Goal: Understand process/instructions: Learn about a topic

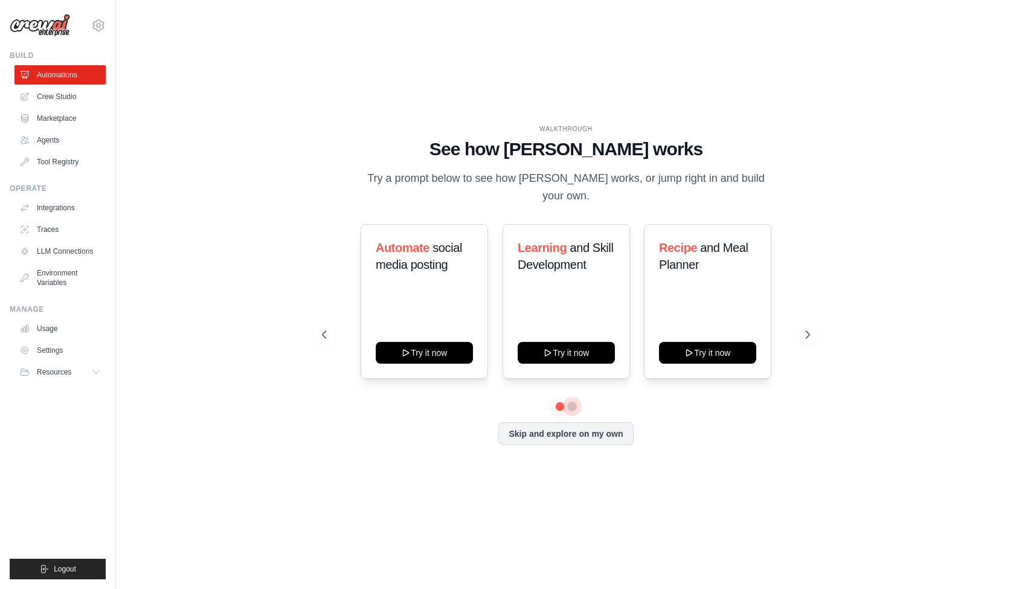
click at [569, 405] on button at bounding box center [572, 407] width 10 height 10
click at [525, 436] on button "Skip and explore on my own" at bounding box center [566, 432] width 135 height 23
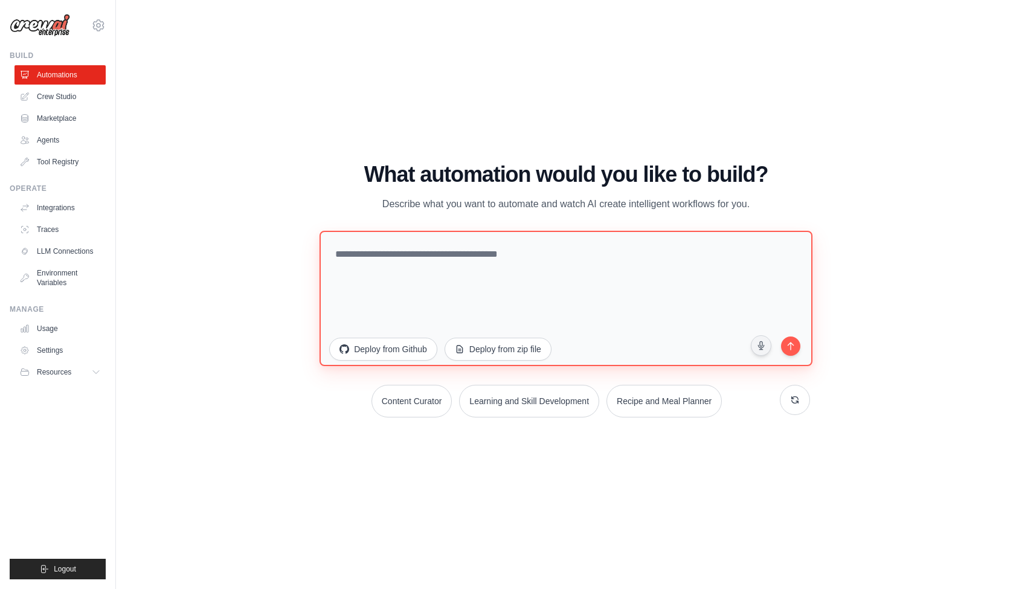
click at [426, 266] on textarea at bounding box center [566, 297] width 493 height 135
click at [44, 99] on link "Crew Studio" at bounding box center [61, 96] width 91 height 19
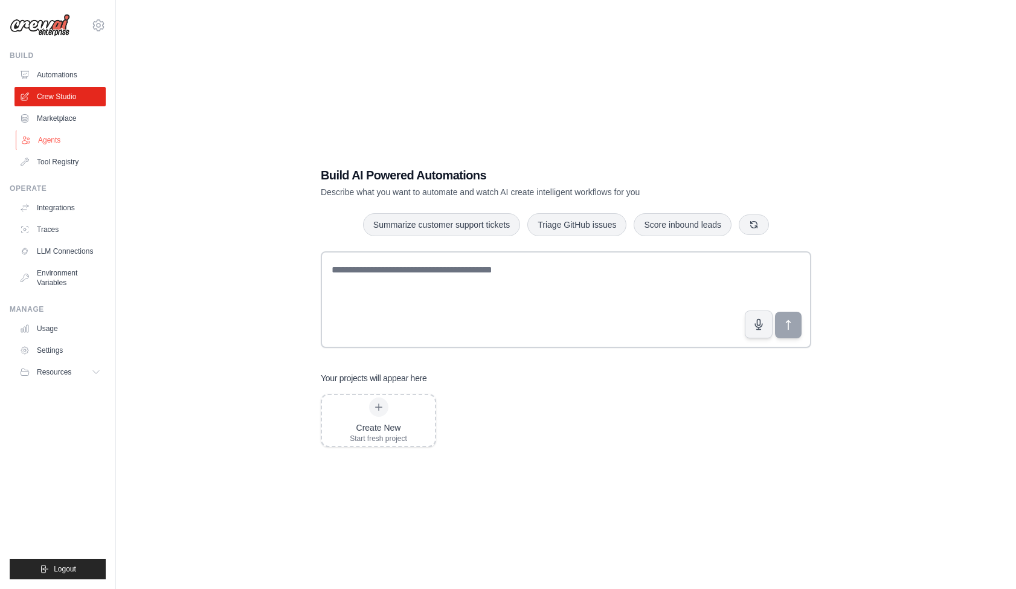
click at [28, 144] on icon at bounding box center [26, 140] width 10 height 10
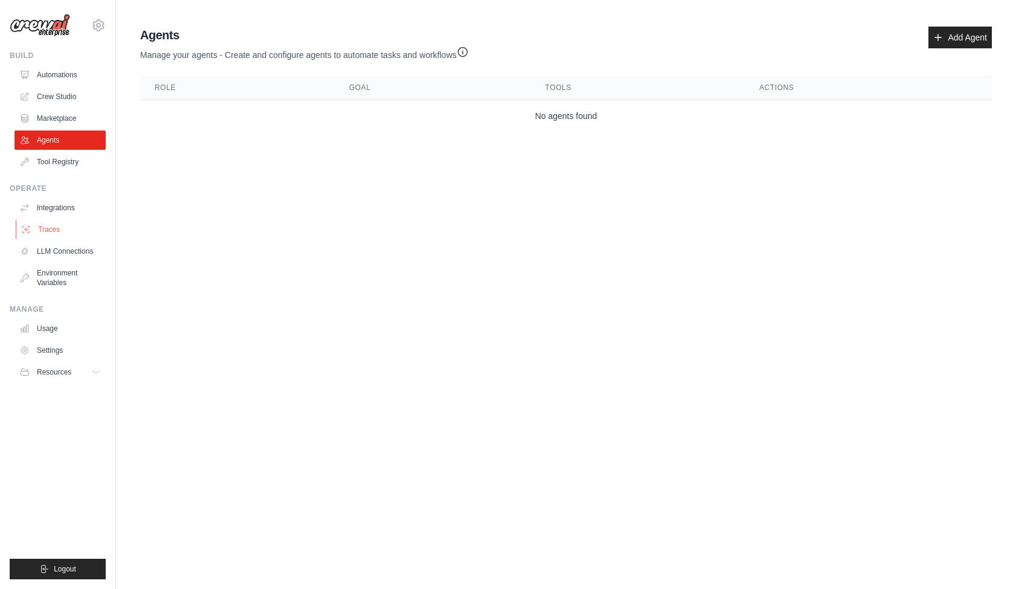
click at [53, 228] on link "Traces" at bounding box center [61, 229] width 91 height 19
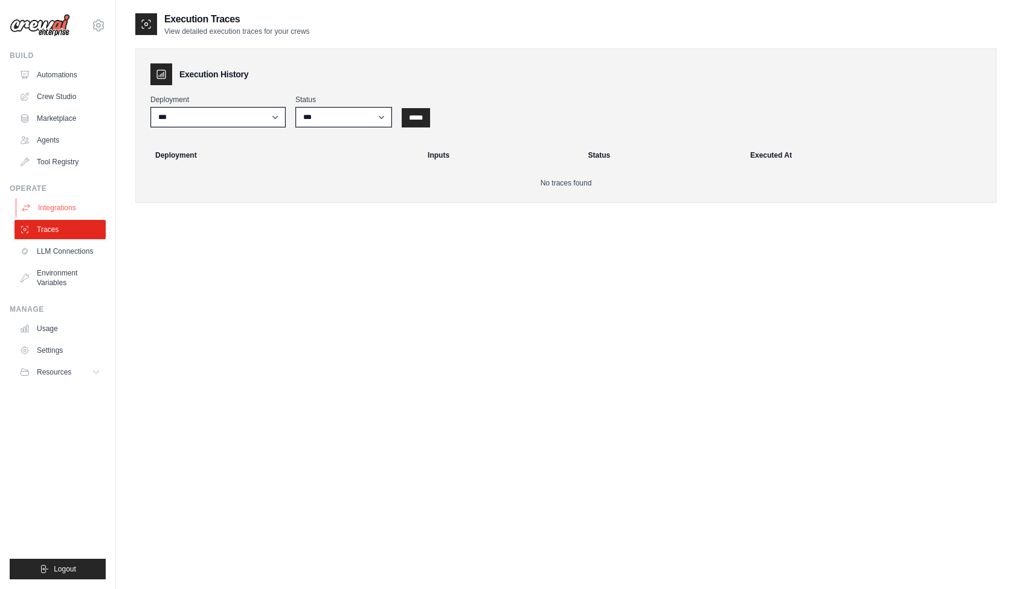
click at [62, 209] on link "Integrations" at bounding box center [61, 207] width 91 height 19
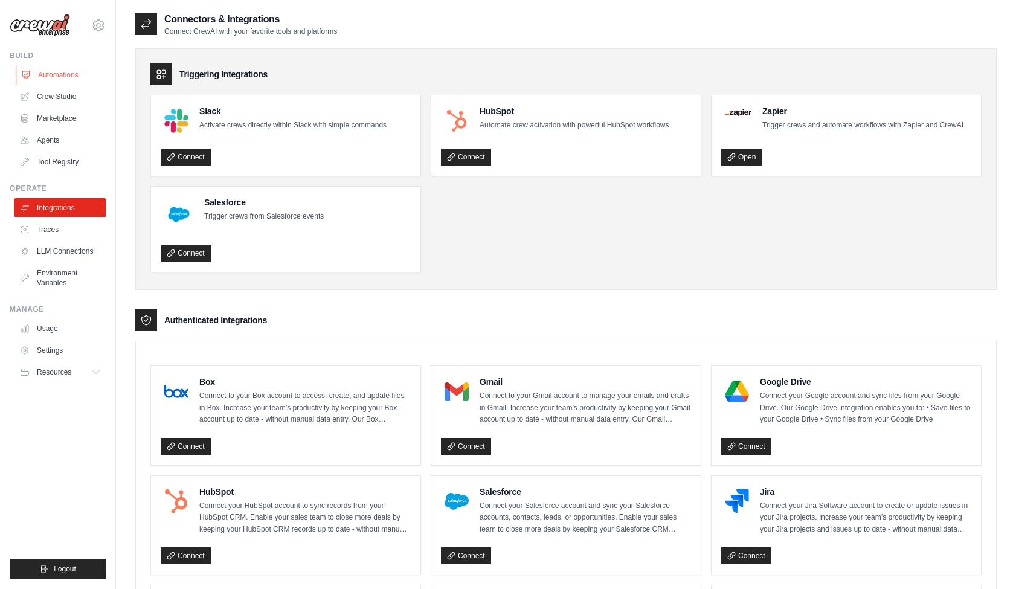
click at [66, 71] on link "Automations" at bounding box center [61, 74] width 91 height 19
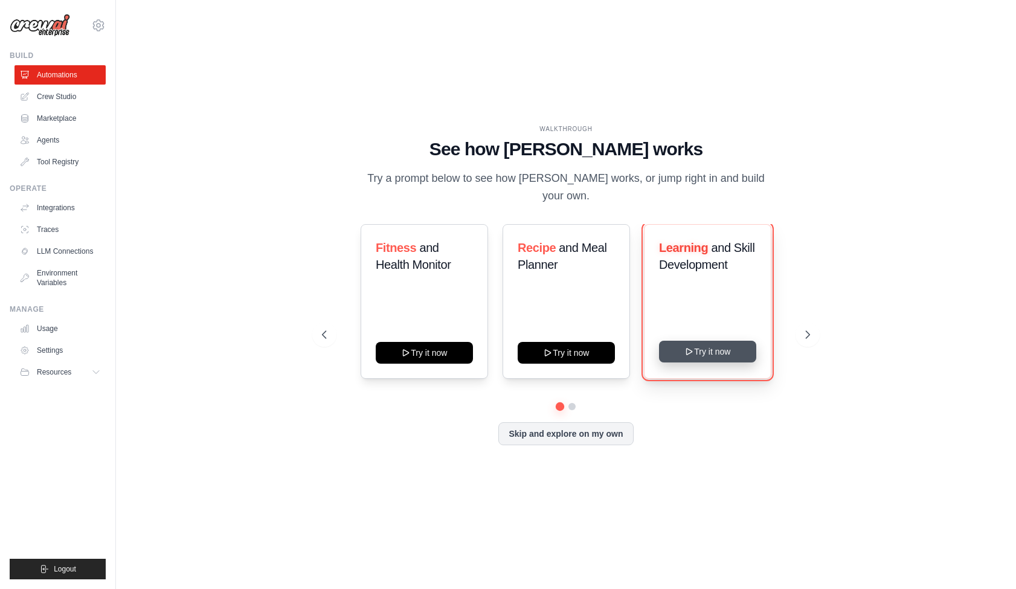
click at [698, 349] on button "Try it now" at bounding box center [707, 352] width 97 height 22
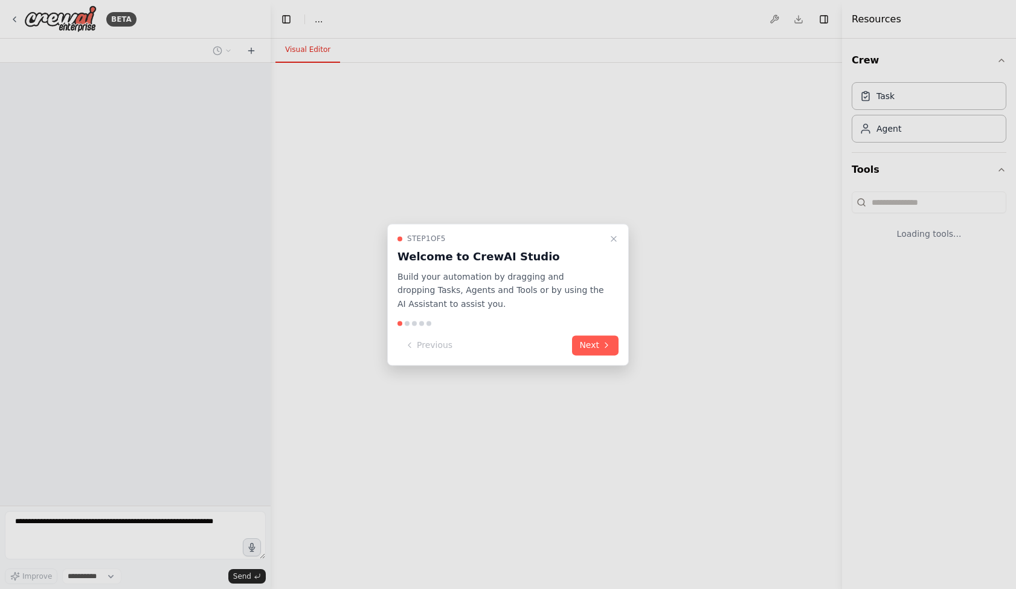
select select "****"
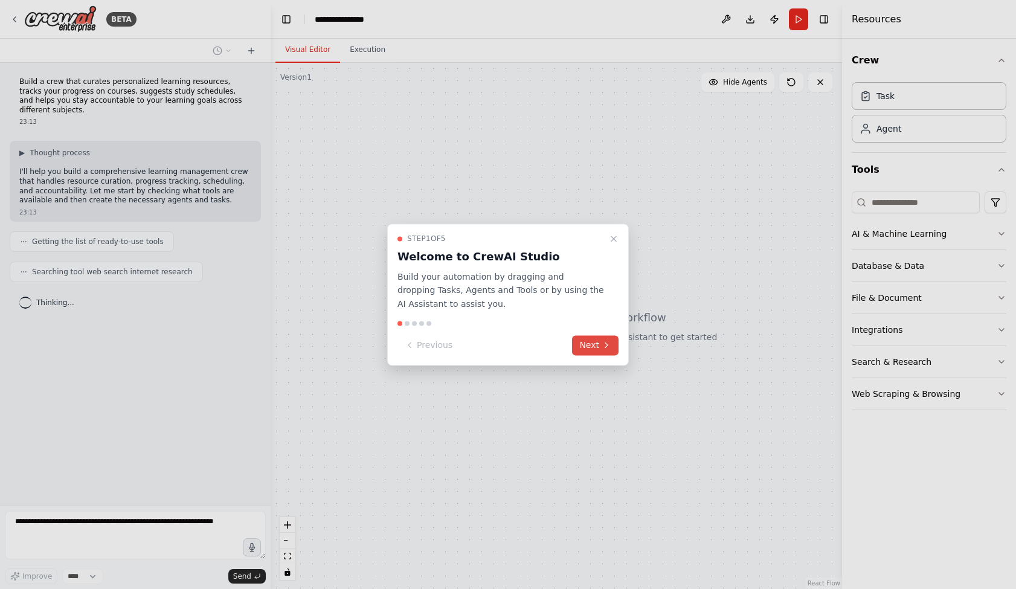
click at [590, 349] on button "Next" at bounding box center [595, 345] width 47 height 20
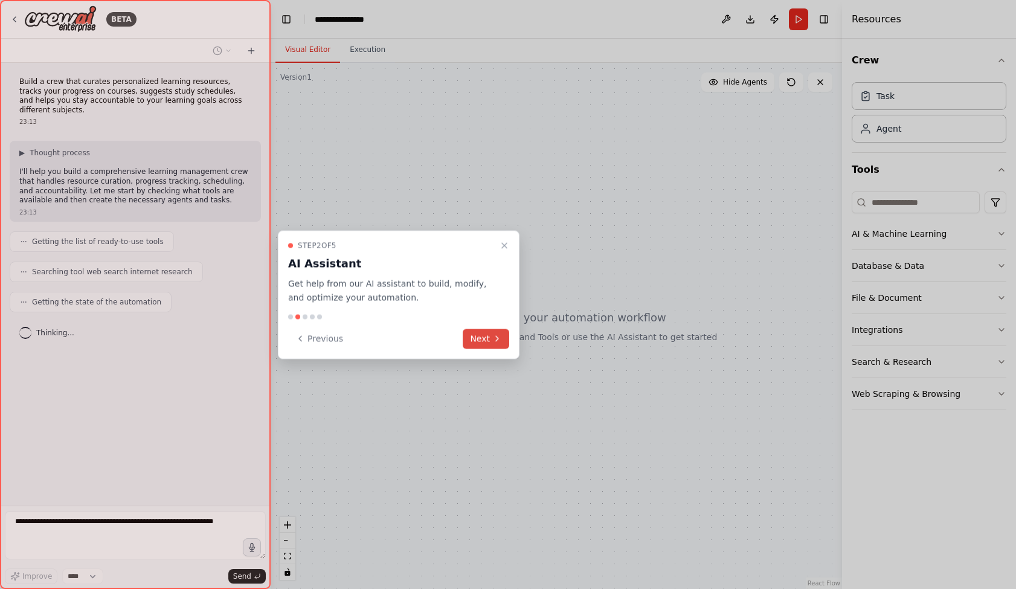
click at [496, 344] on button "Next" at bounding box center [486, 339] width 47 height 20
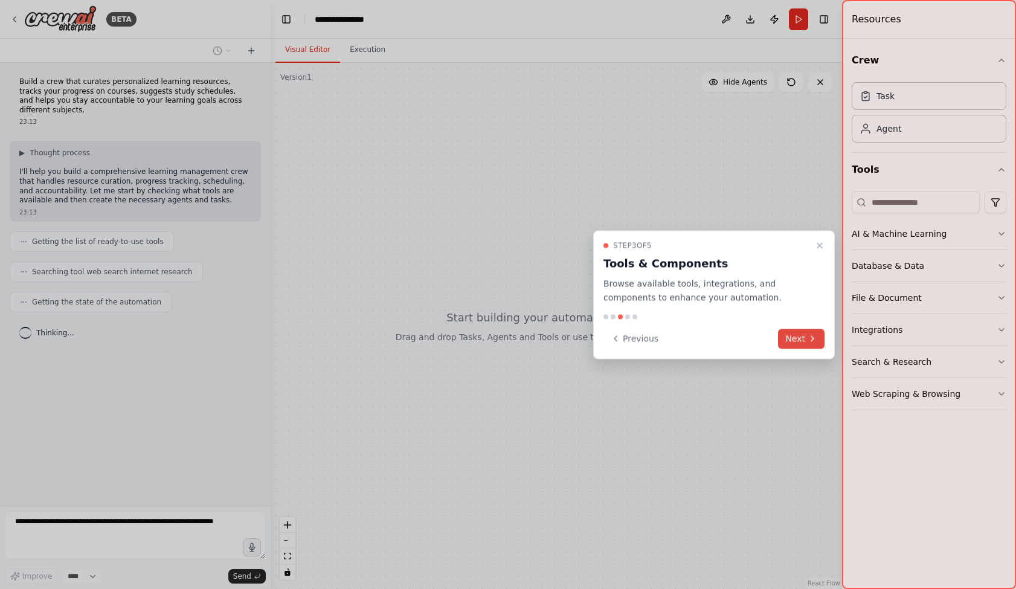
click at [813, 344] on button "Next" at bounding box center [801, 339] width 47 height 20
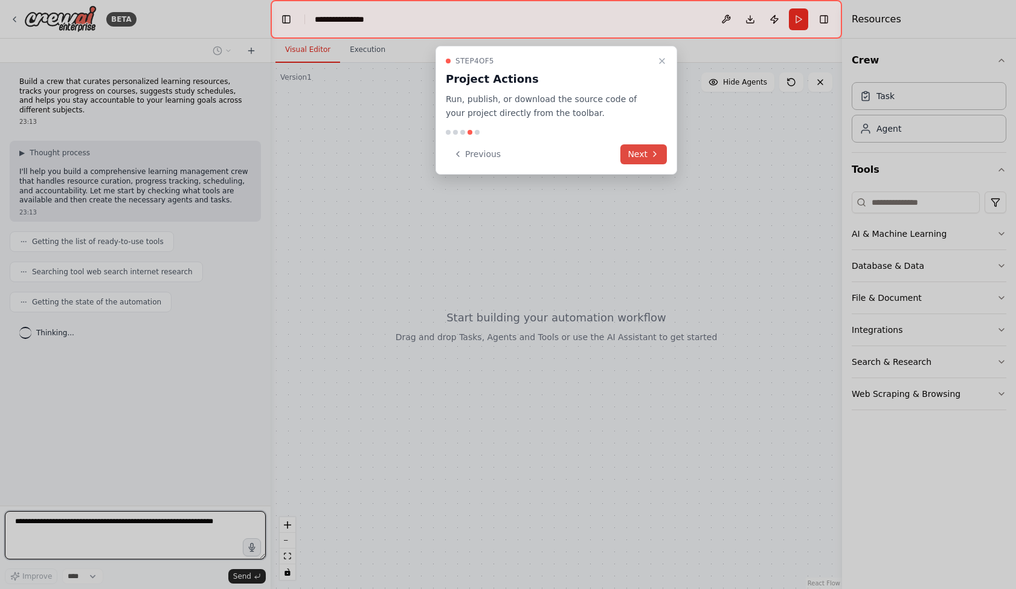
click at [662, 160] on button "Next" at bounding box center [644, 154] width 47 height 20
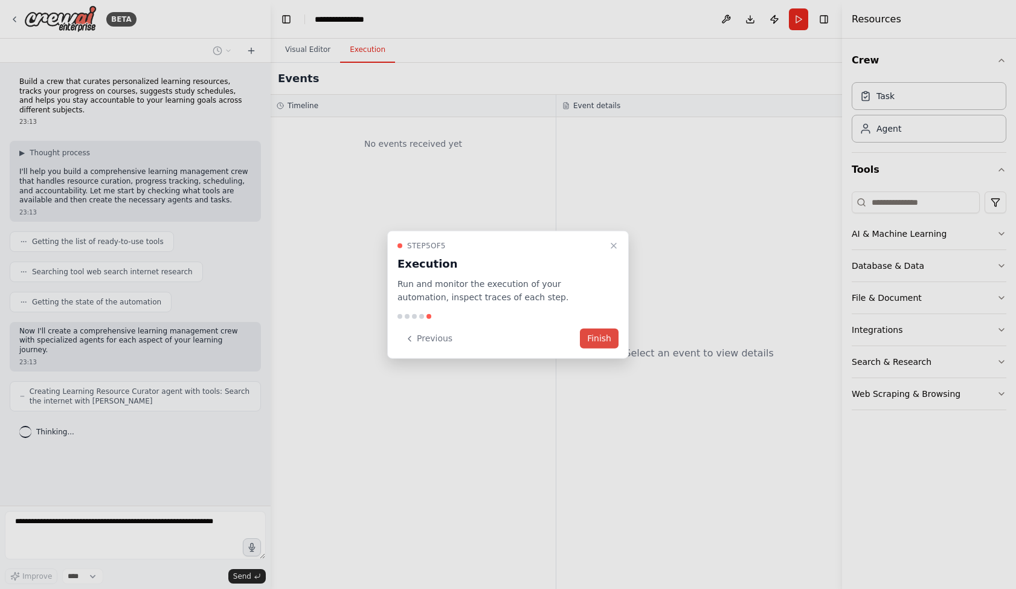
click at [606, 334] on button "Finish" at bounding box center [599, 339] width 39 height 20
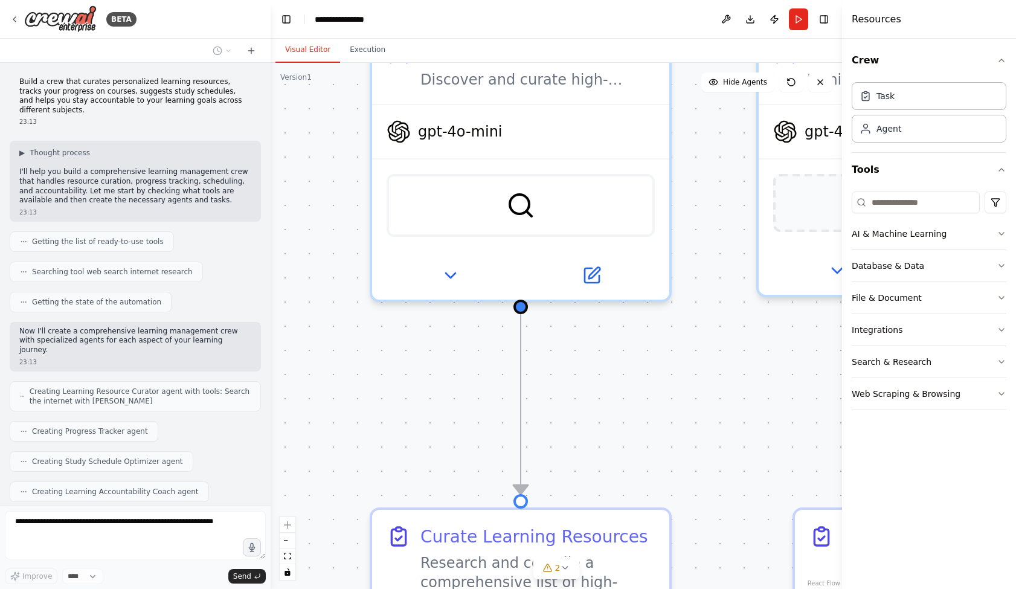
click at [145, 95] on p "Build a crew that curates personalized learning resources, tracks your progress…" at bounding box center [135, 95] width 232 height 37
click at [145, 95] on div "Build a crew that curates personalized learning resources, tracks your progress…" at bounding box center [135, 284] width 271 height 443
click at [145, 262] on div "Searching tool web search internet research" at bounding box center [106, 272] width 193 height 21
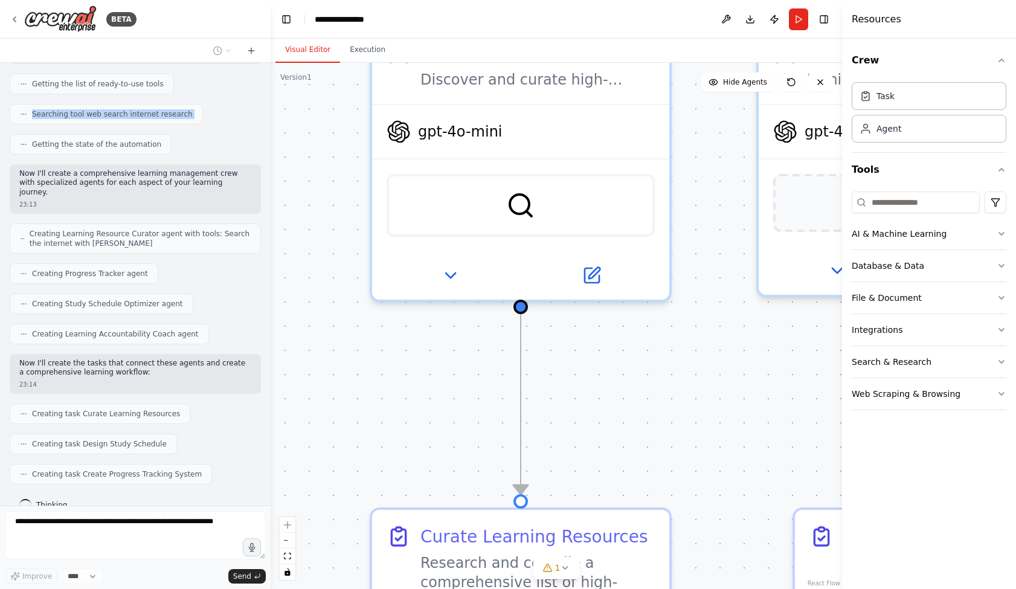
click at [270, 589] on div "Close" at bounding box center [508, 589] width 1016 height 0
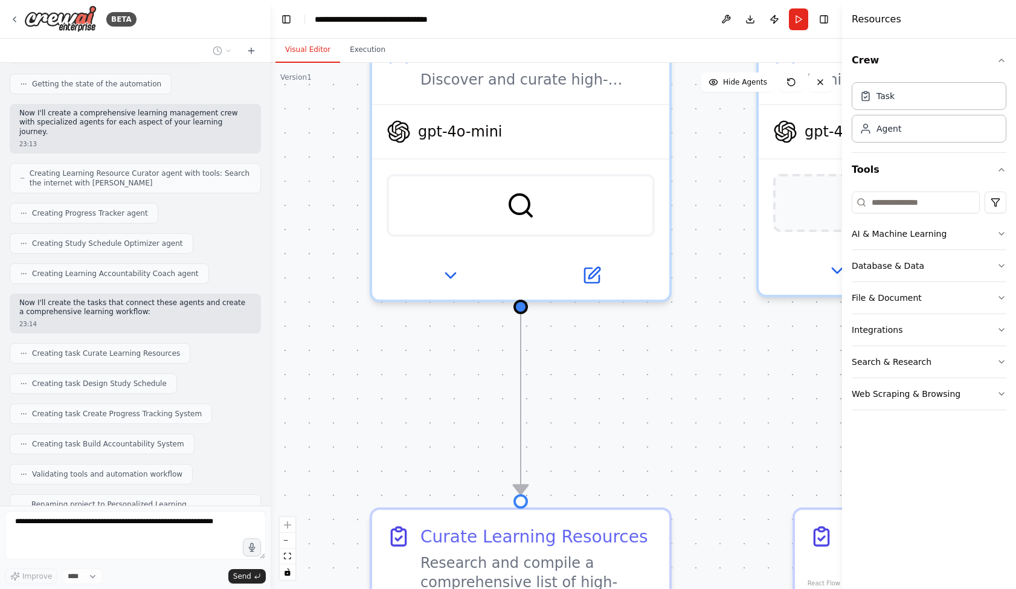
scroll to position [258, 0]
